Goal: Transaction & Acquisition: Purchase product/service

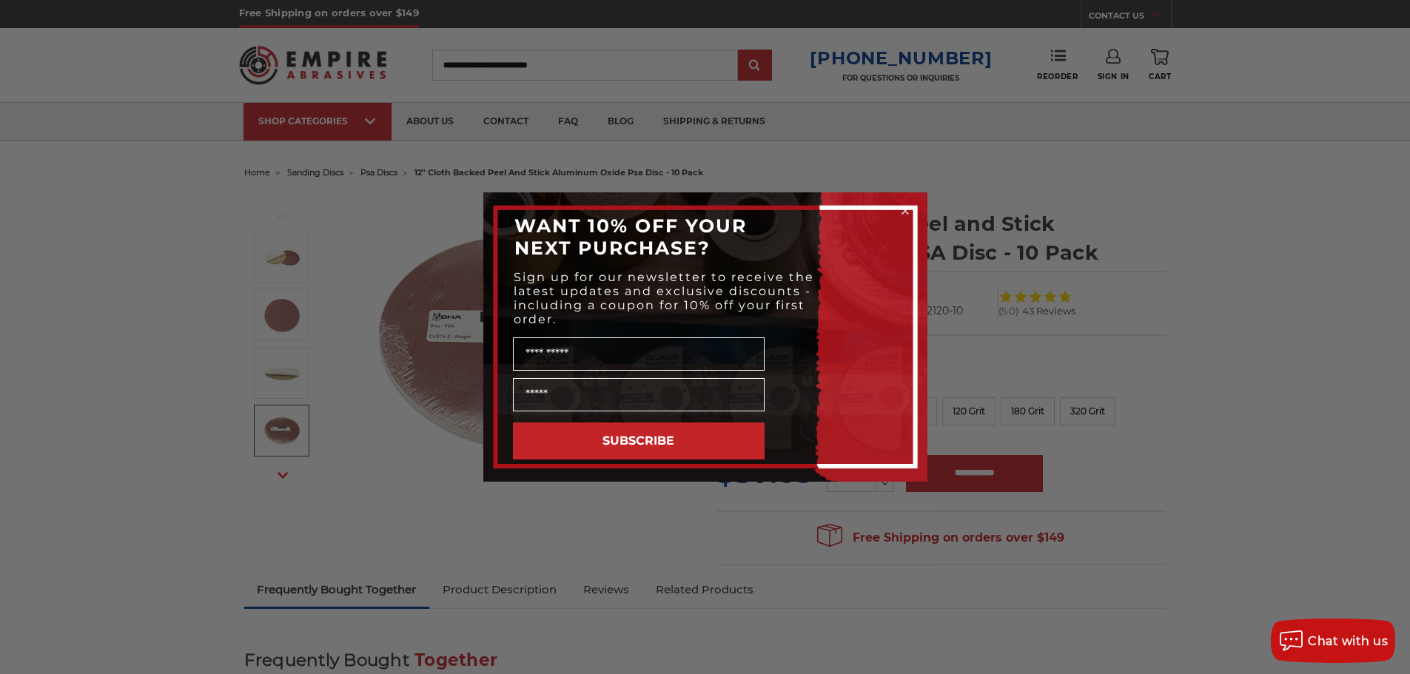
click at [908, 209] on circle "Close dialog" at bounding box center [905, 211] width 14 height 14
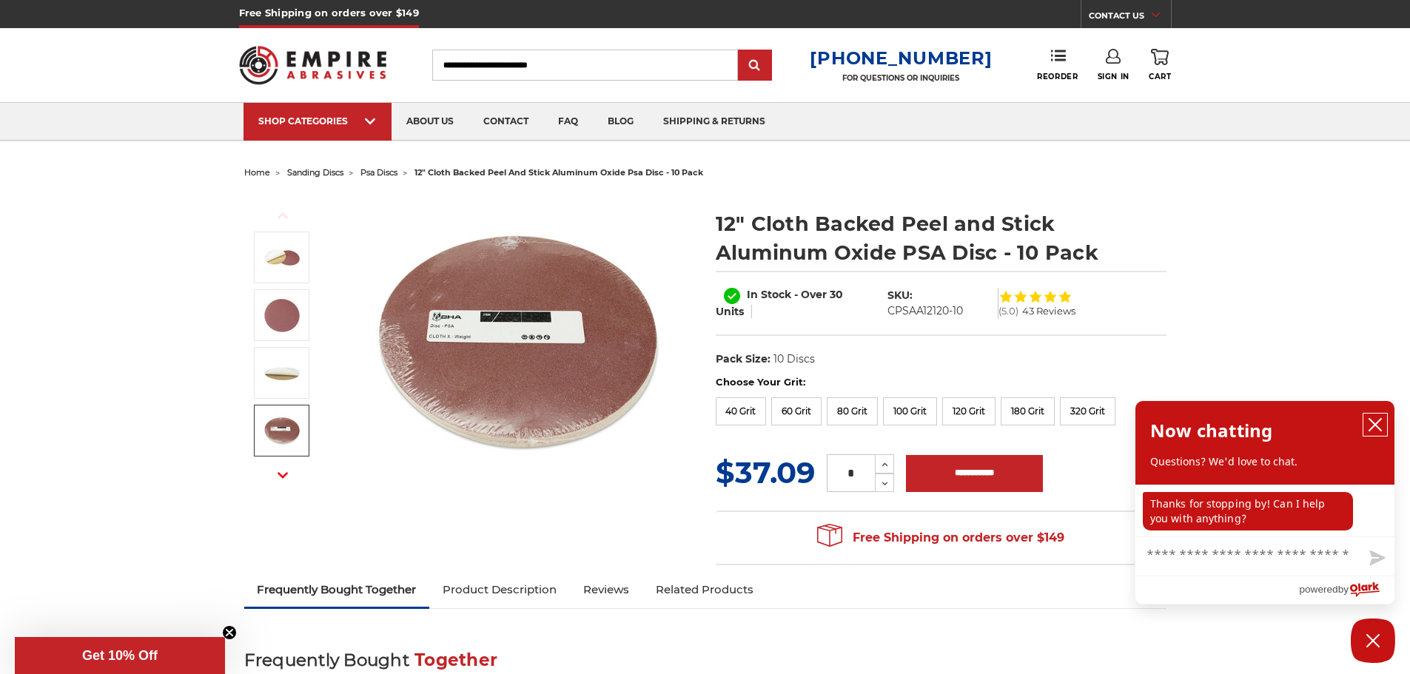
click at [1377, 422] on icon "close chatbox" at bounding box center [1375, 424] width 15 height 15
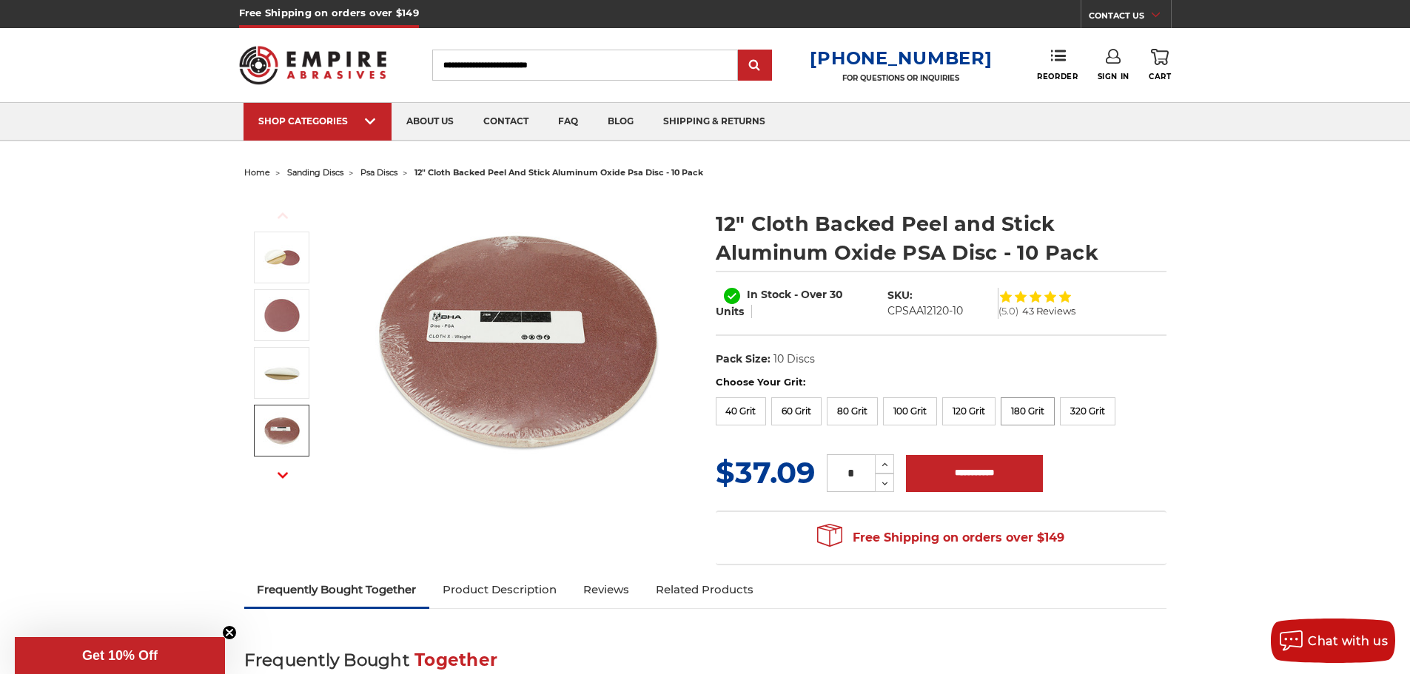
click at [1021, 409] on label "180 Grit" at bounding box center [1028, 411] width 54 height 28
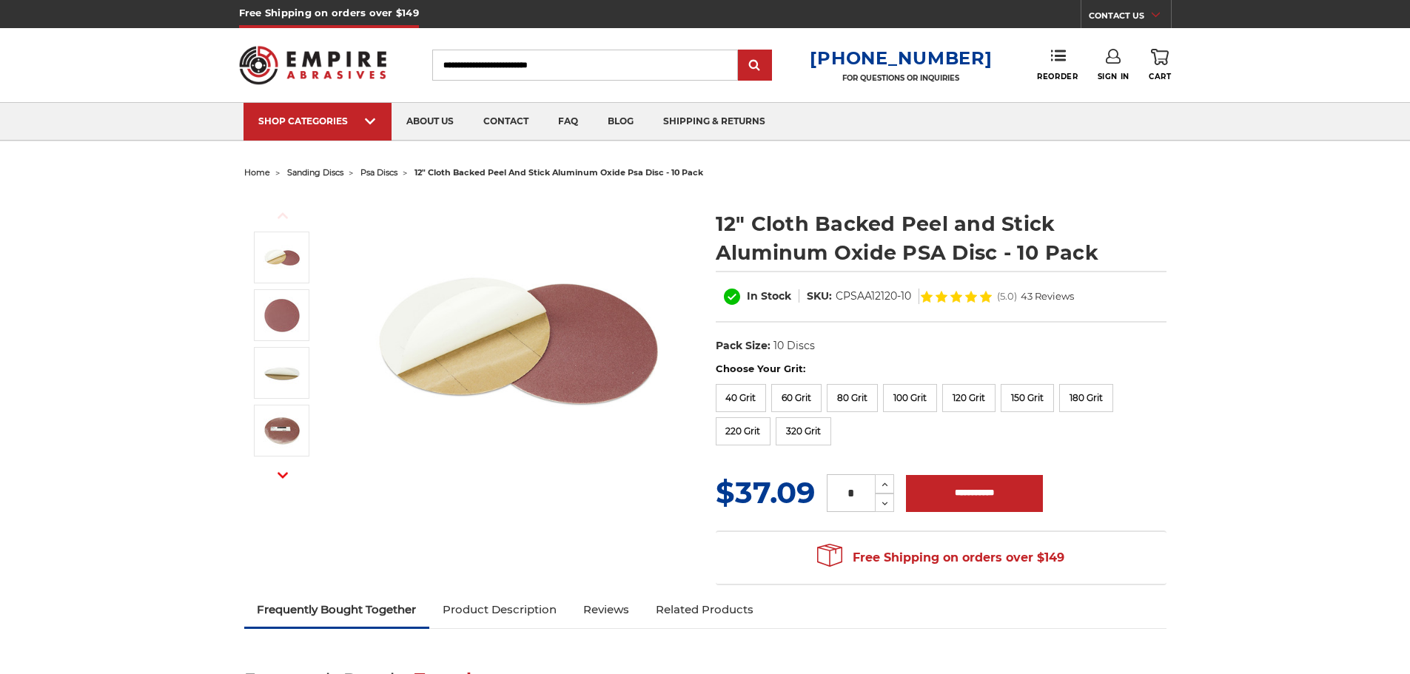
click at [595, 61] on input "Search" at bounding box center [585, 65] width 306 height 31
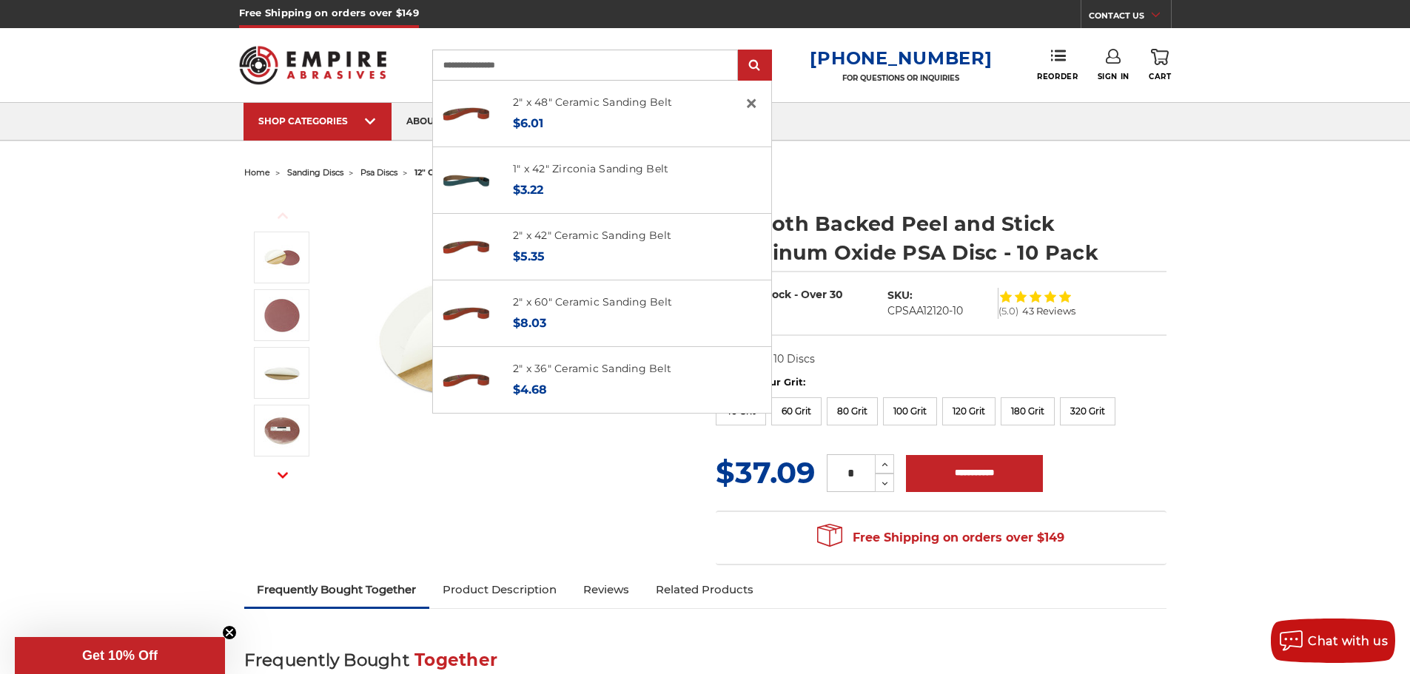
type input "**********"
click at [740, 51] on input "submit" at bounding box center [755, 66] width 30 height 30
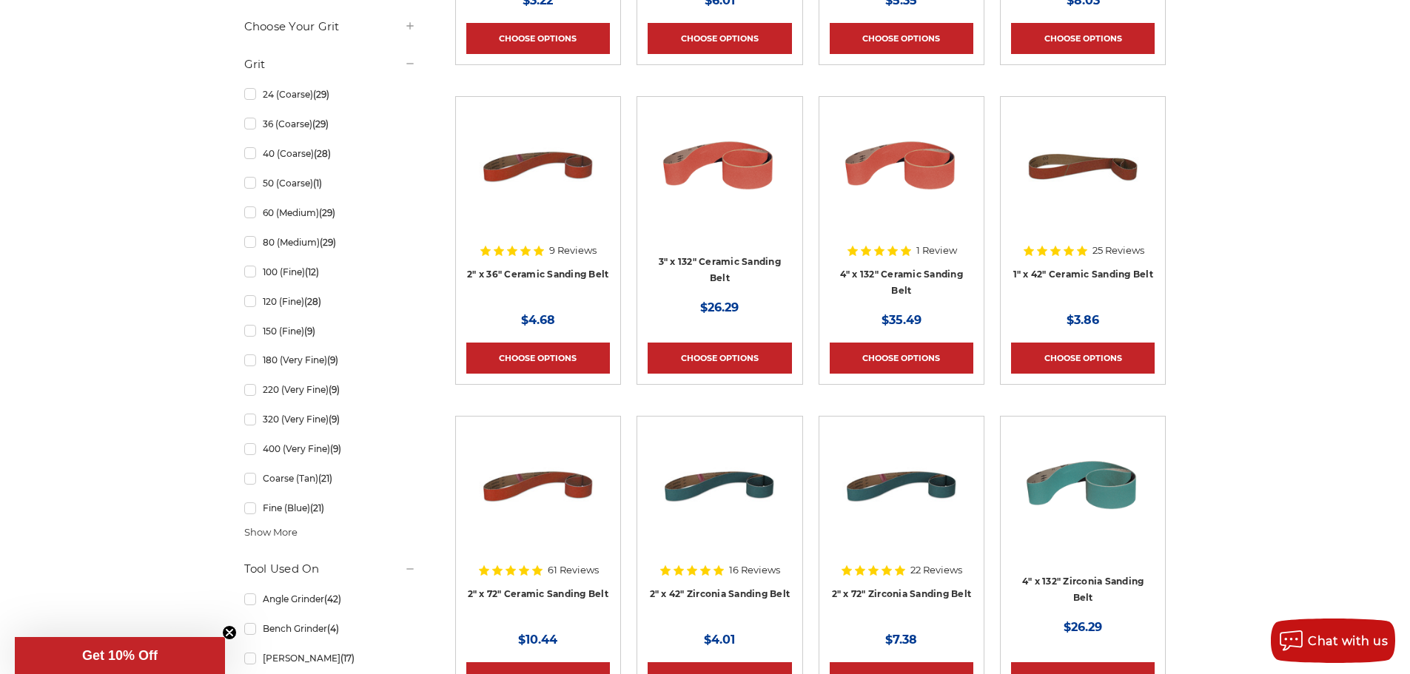
scroll to position [666, 0]
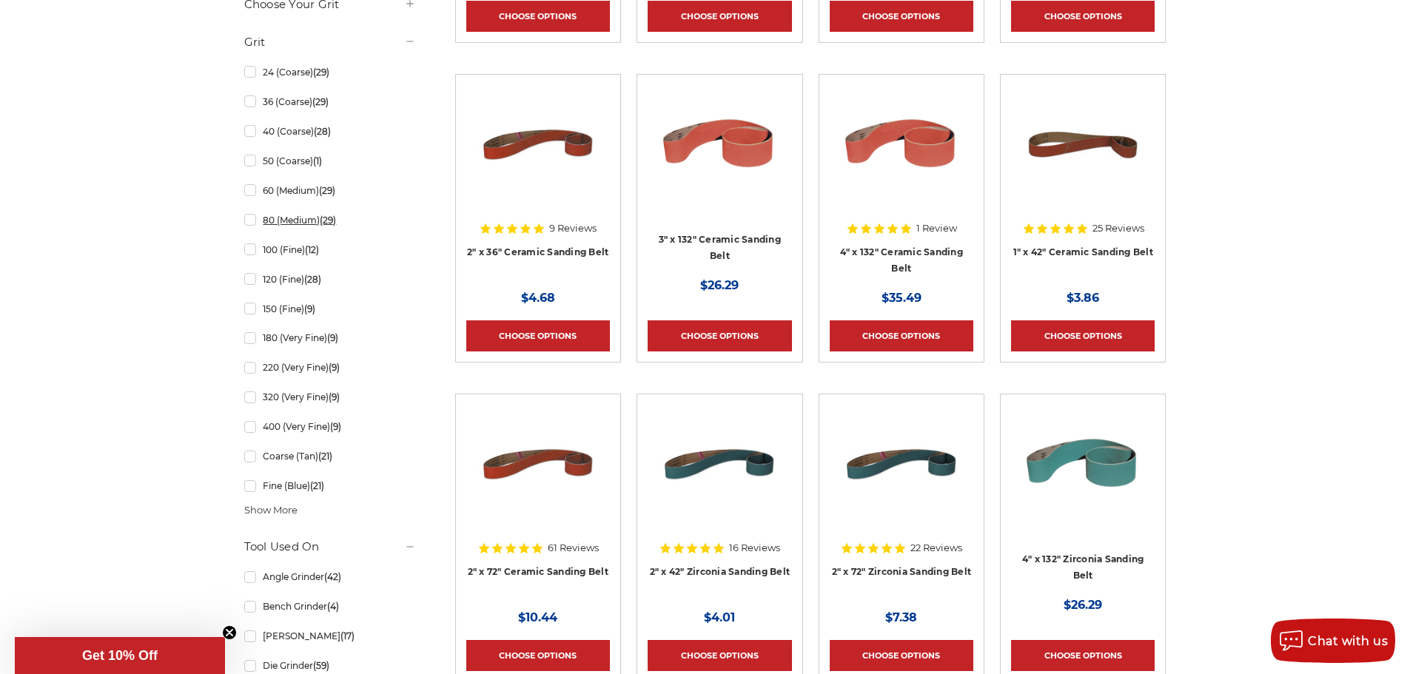
click at [302, 222] on link "80 (Medium) (29)" at bounding box center [330, 220] width 172 height 26
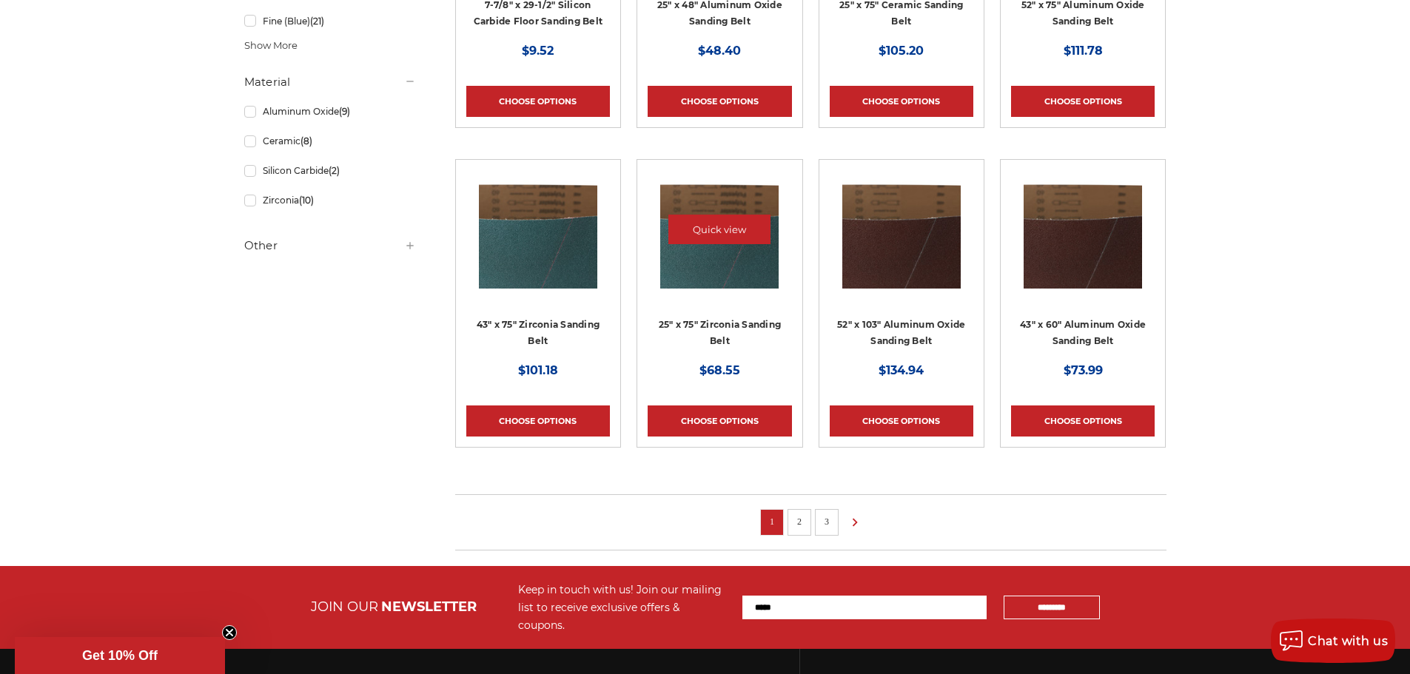
scroll to position [962, 0]
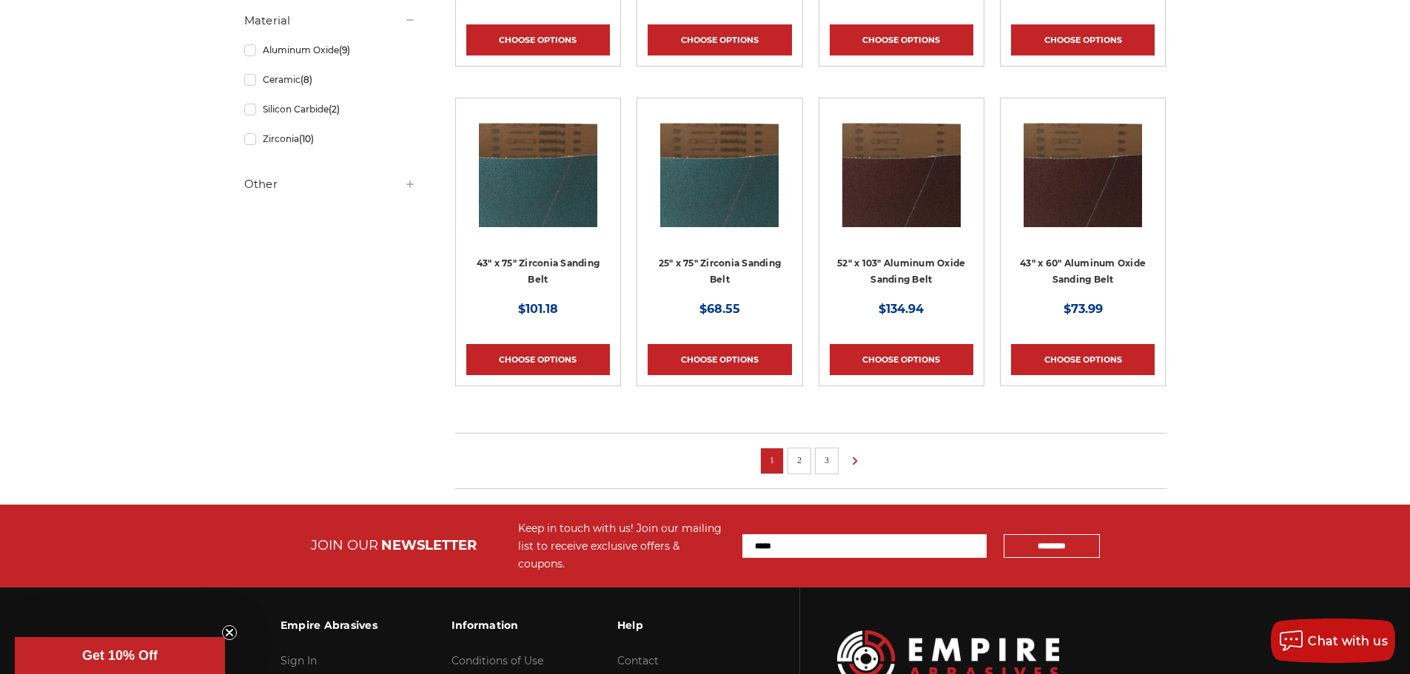
click at [795, 454] on link "2" at bounding box center [799, 460] width 15 height 16
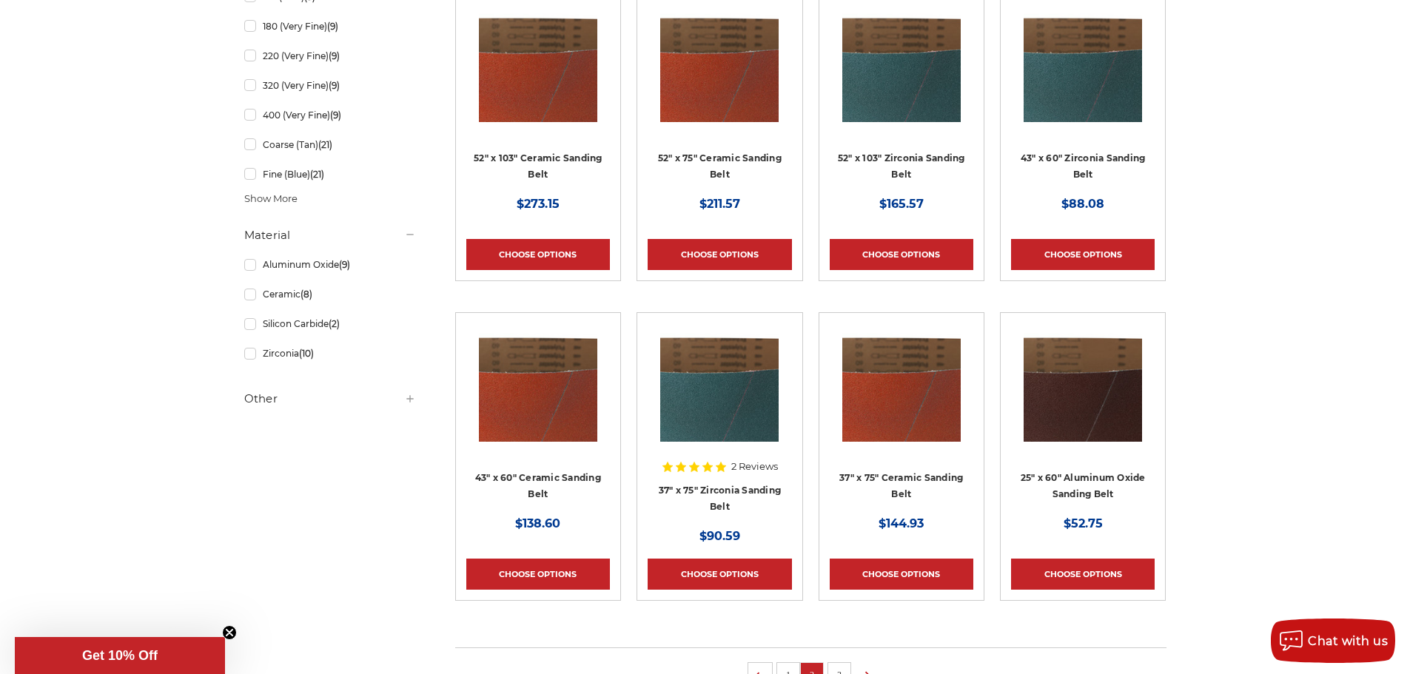
scroll to position [814, 0]
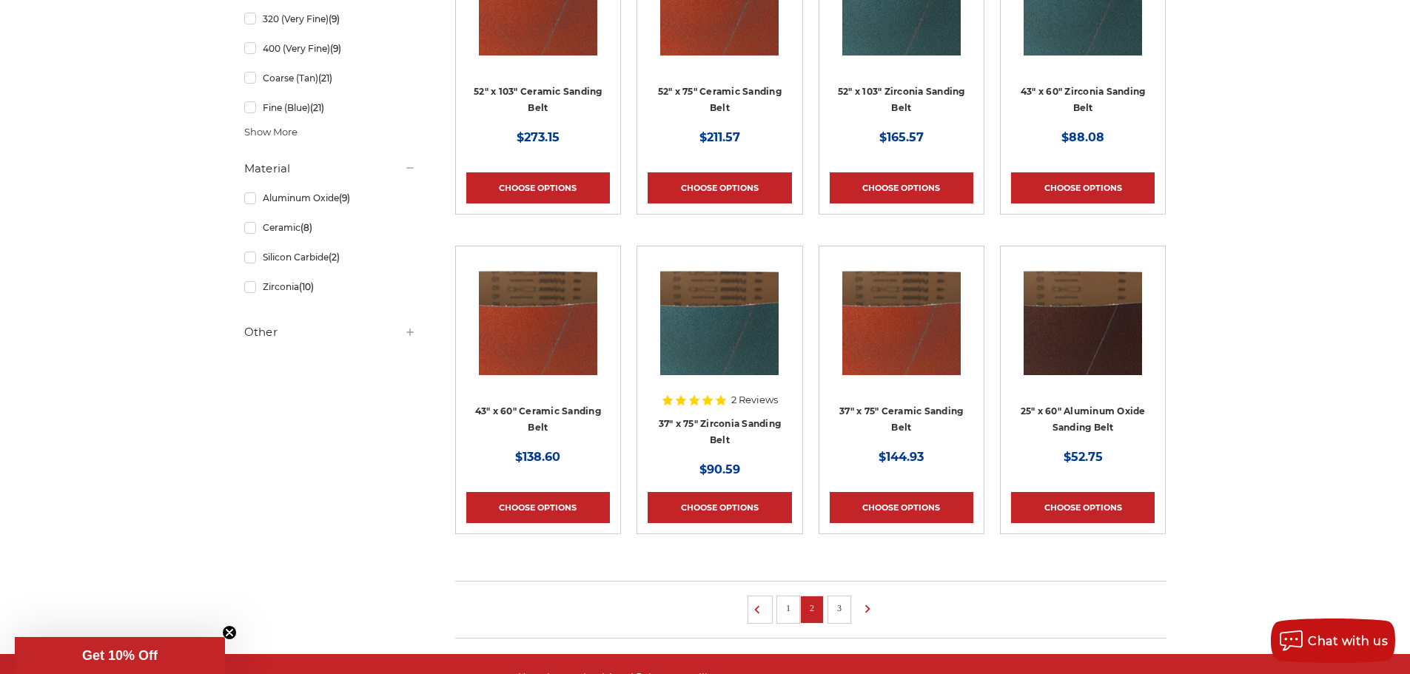
click at [833, 601] on link "3" at bounding box center [839, 608] width 15 height 16
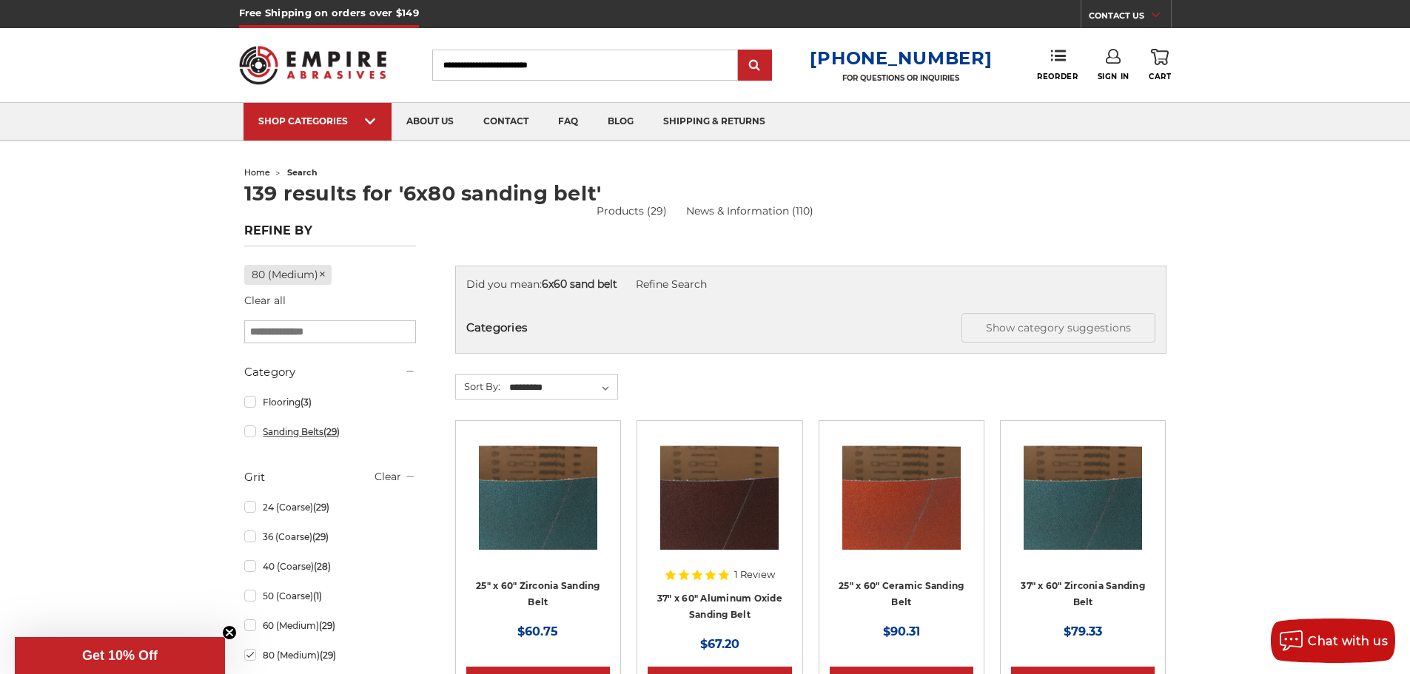
click at [283, 434] on link "Sanding Belts (29)" at bounding box center [330, 432] width 172 height 26
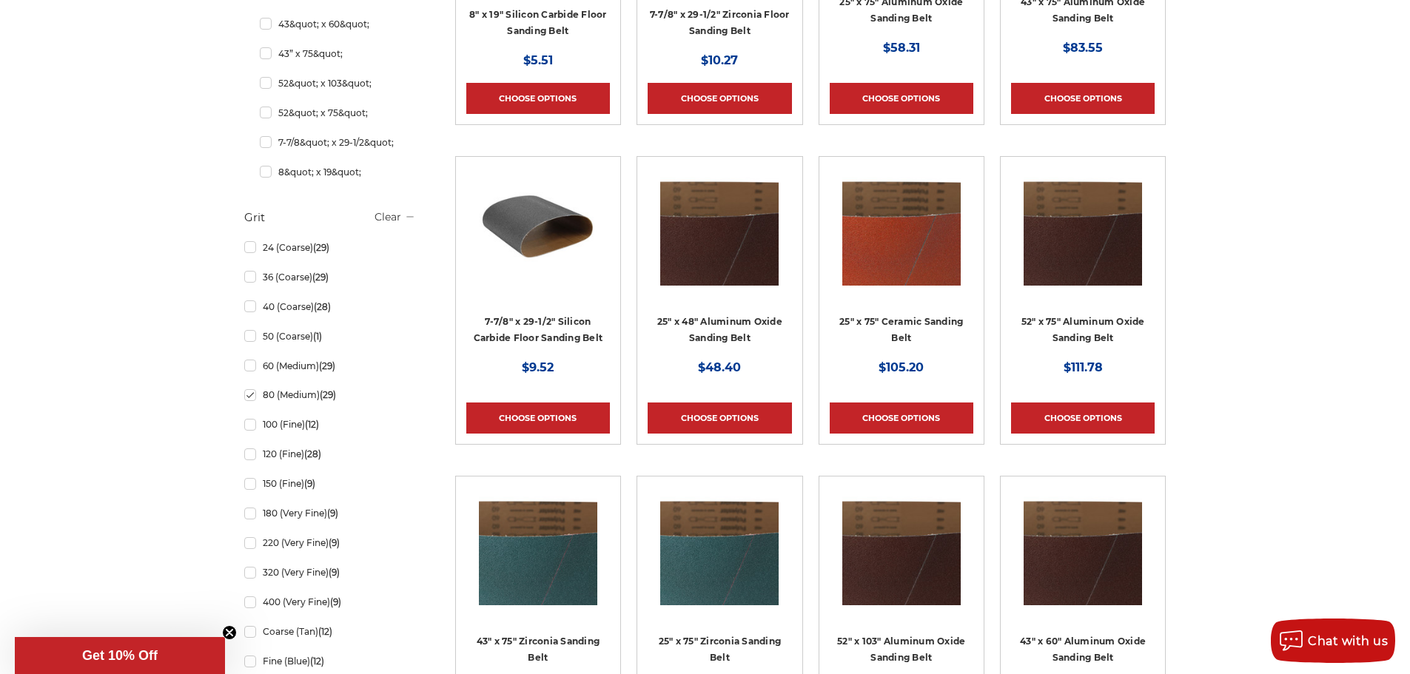
scroll to position [592, 0]
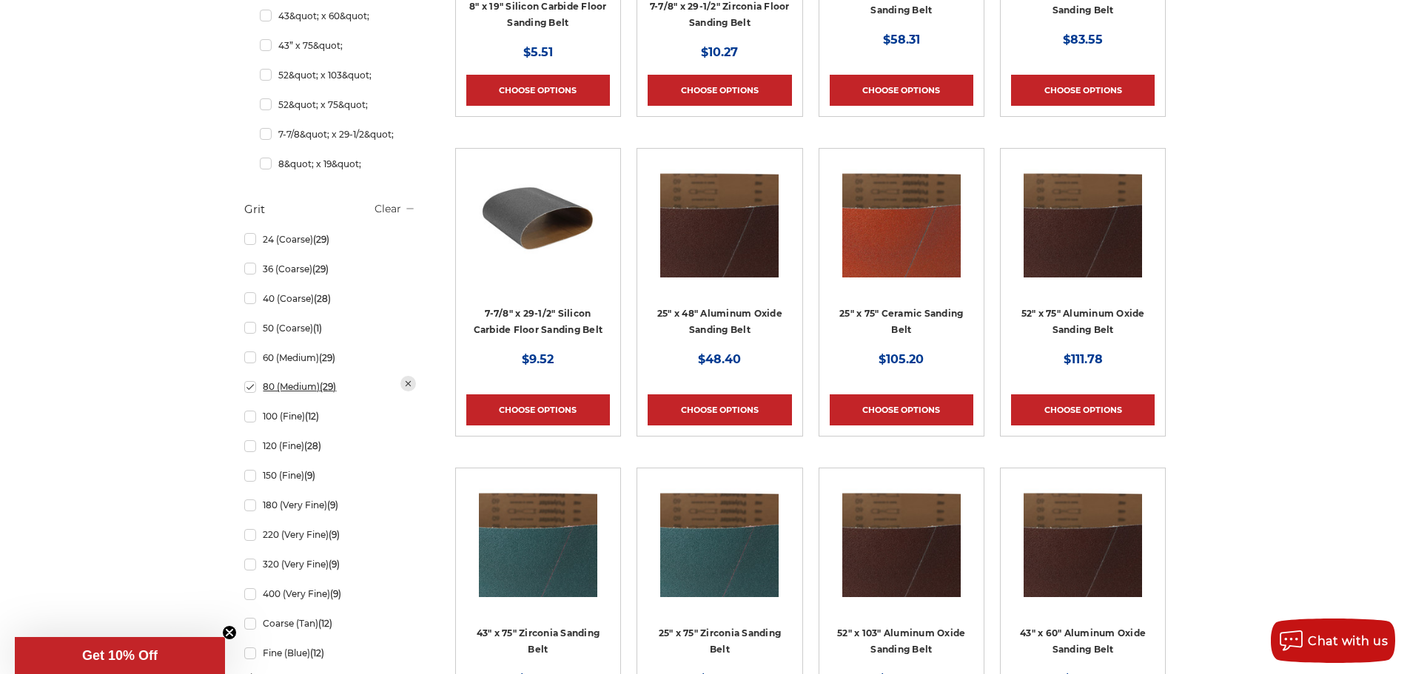
click at [271, 398] on link "80 (Medium) (29)" at bounding box center [330, 387] width 172 height 26
